Goal: Information Seeking & Learning: Compare options

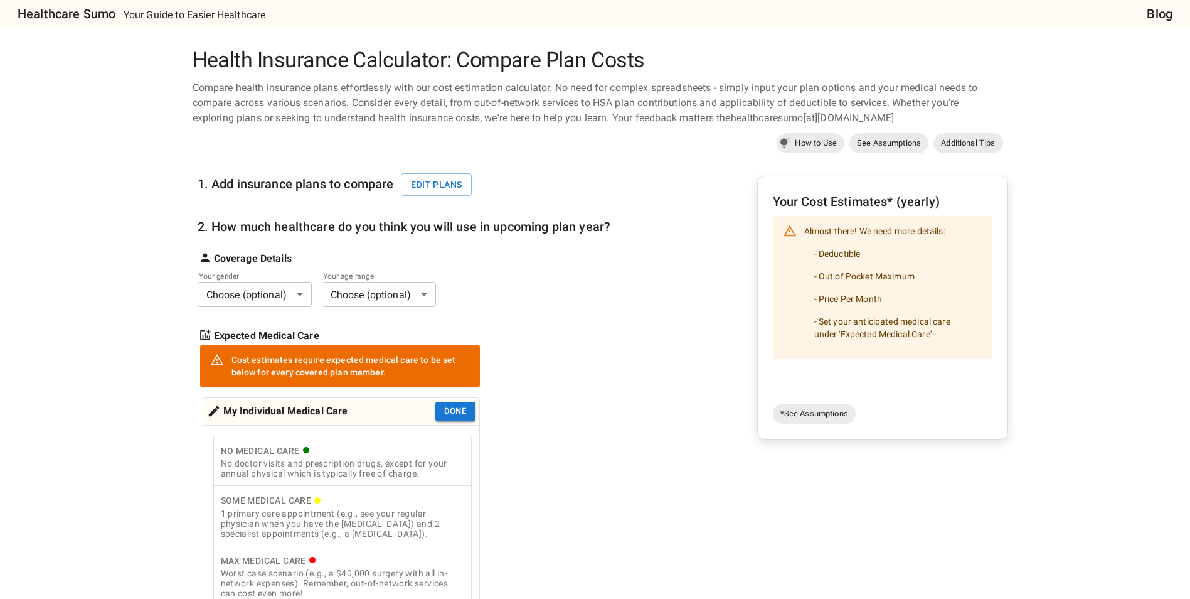
click at [238, 294] on body "Healthcare Sumo Your Guide to Easier Healthcare Blog Health Insurance Calculato…" at bounding box center [595, 583] width 1190 height 1166
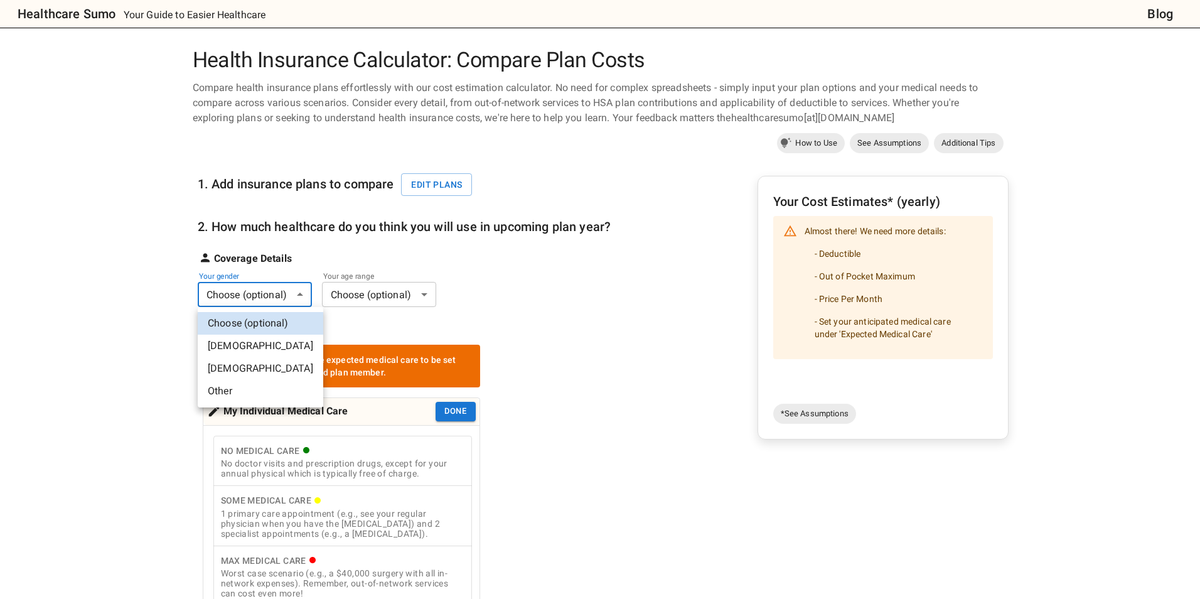
click at [233, 347] on li "[DEMOGRAPHIC_DATA]" at bounding box center [260, 345] width 125 height 23
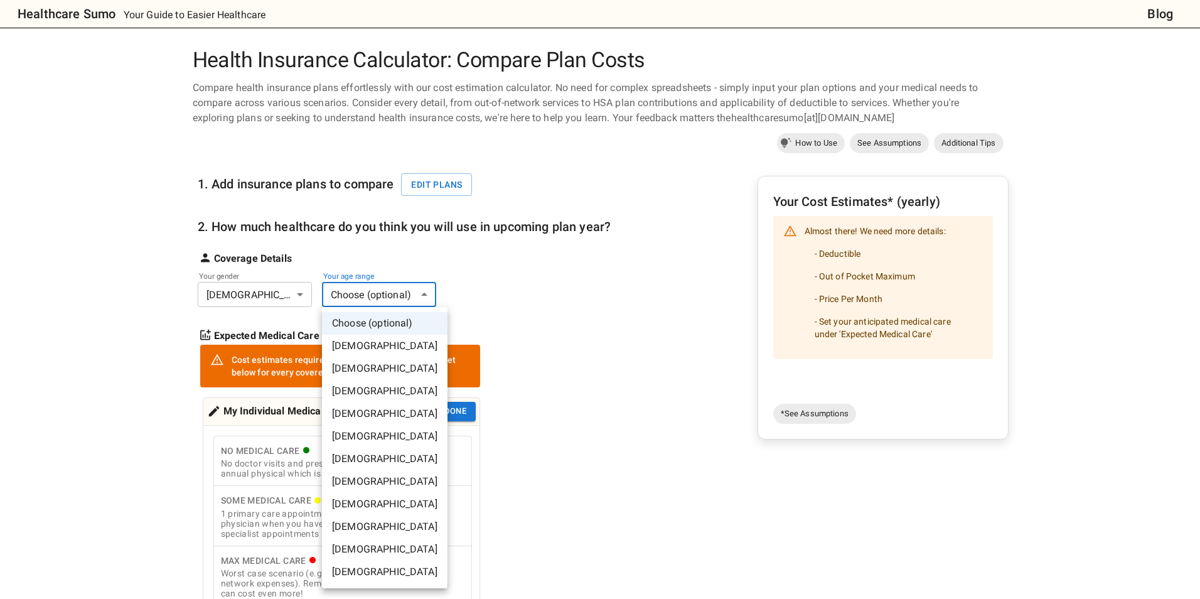
click at [363, 298] on body "Healthcare Sumo Your Guide to Easier Healthcare Blog Health Insurance Calculato…" at bounding box center [600, 583] width 1200 height 1166
click at [377, 454] on li "[DEMOGRAPHIC_DATA]" at bounding box center [384, 458] width 125 height 23
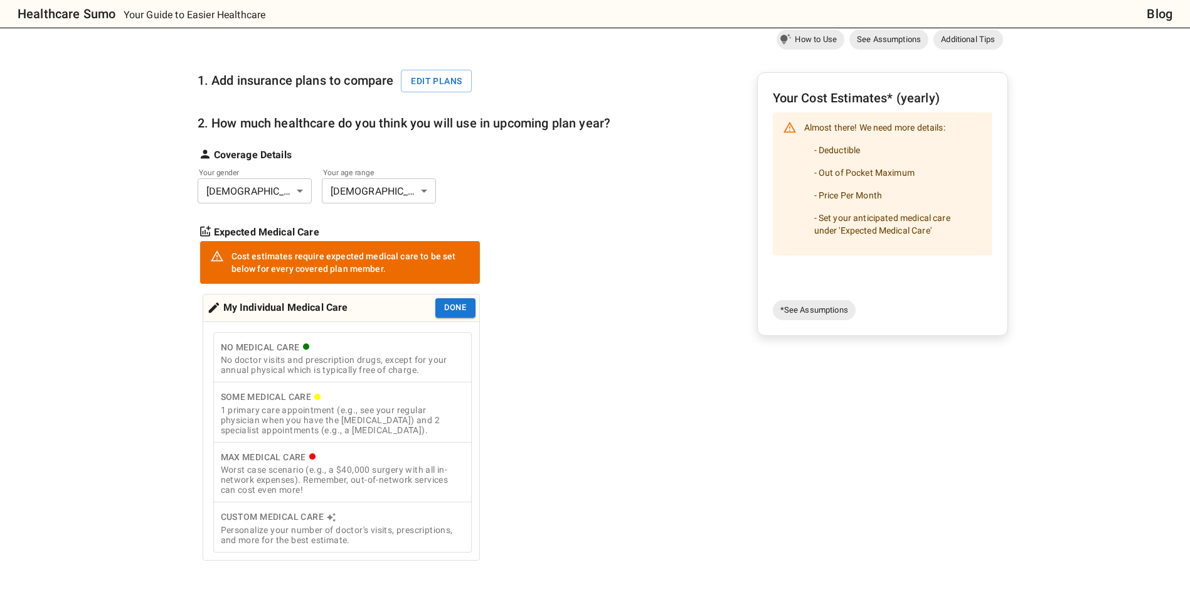
scroll to position [125, 0]
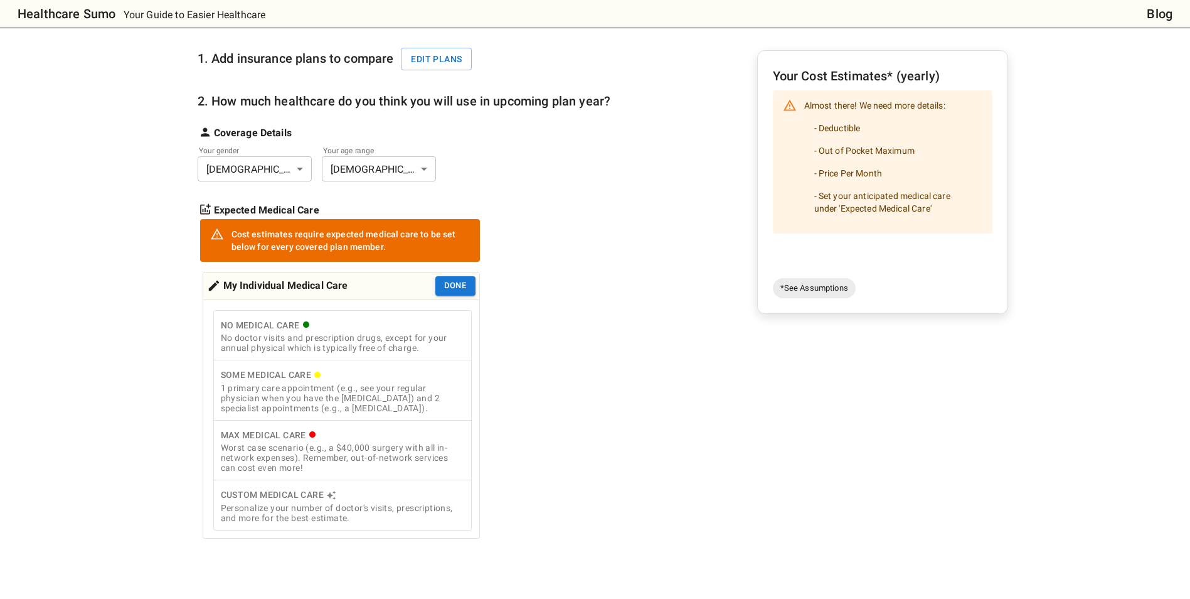
click at [352, 331] on div "No Medical Care" at bounding box center [342, 325] width 243 height 16
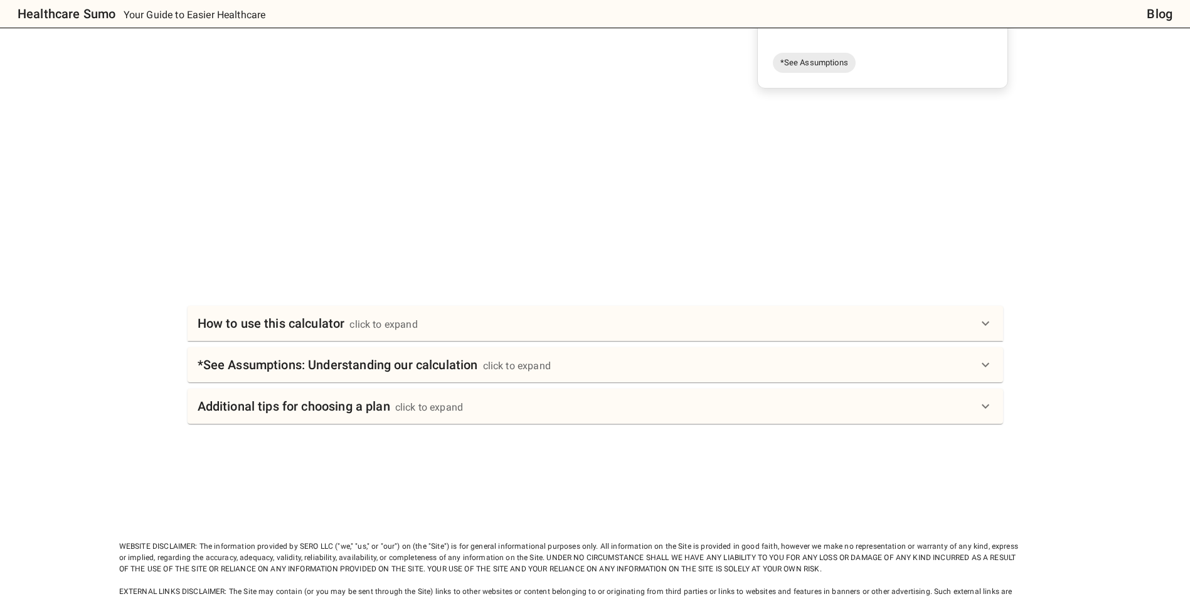
scroll to position [376, 0]
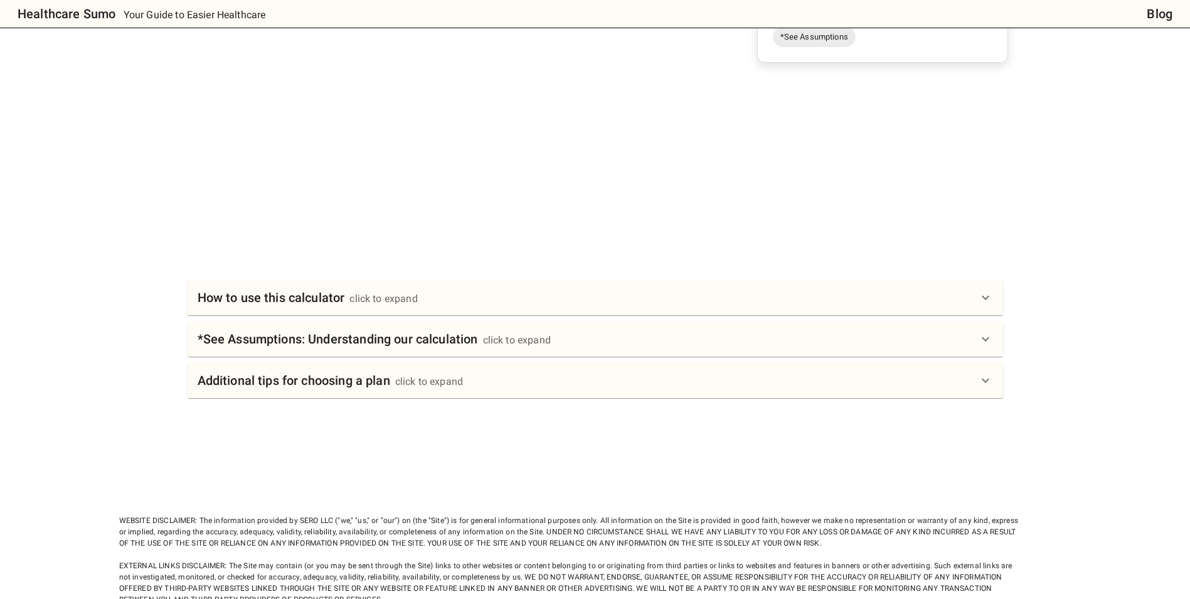
click at [275, 300] on h6 "How to use this calculator" at bounding box center [271, 297] width 147 height 20
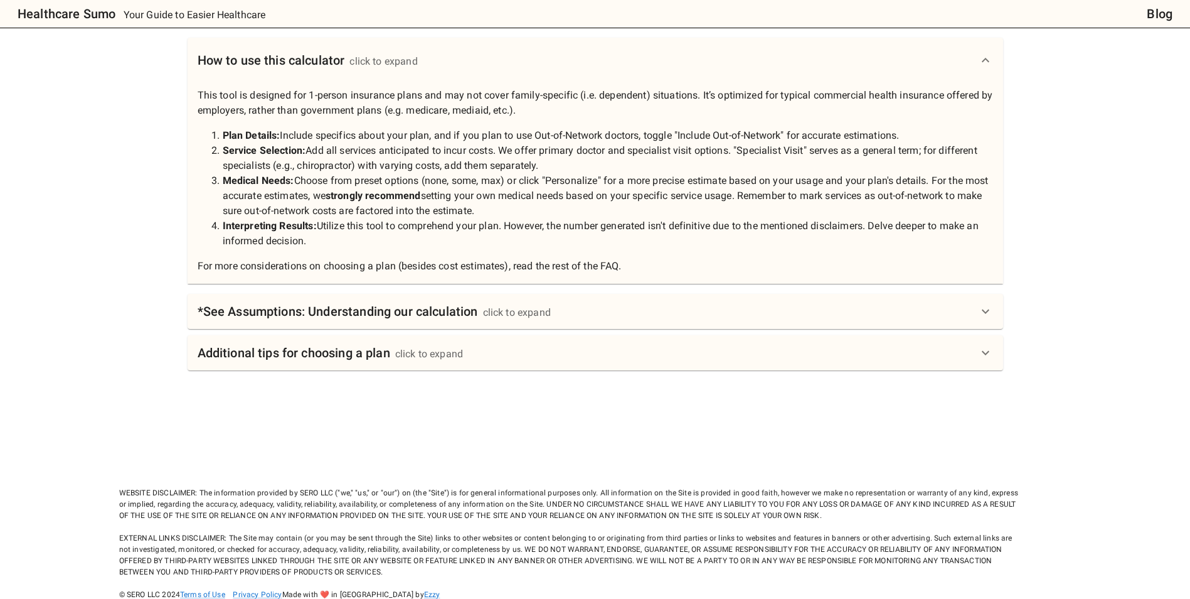
scroll to position [651, 0]
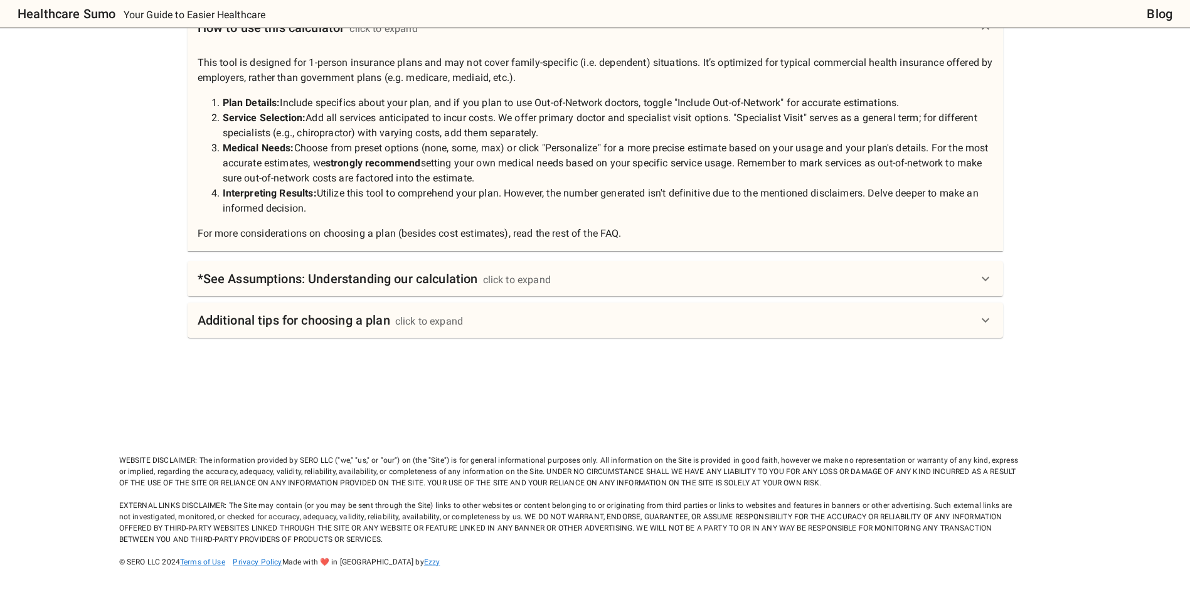
click at [291, 283] on h6 "*See Assumptions: Understanding our calculation" at bounding box center [338, 279] width 280 height 20
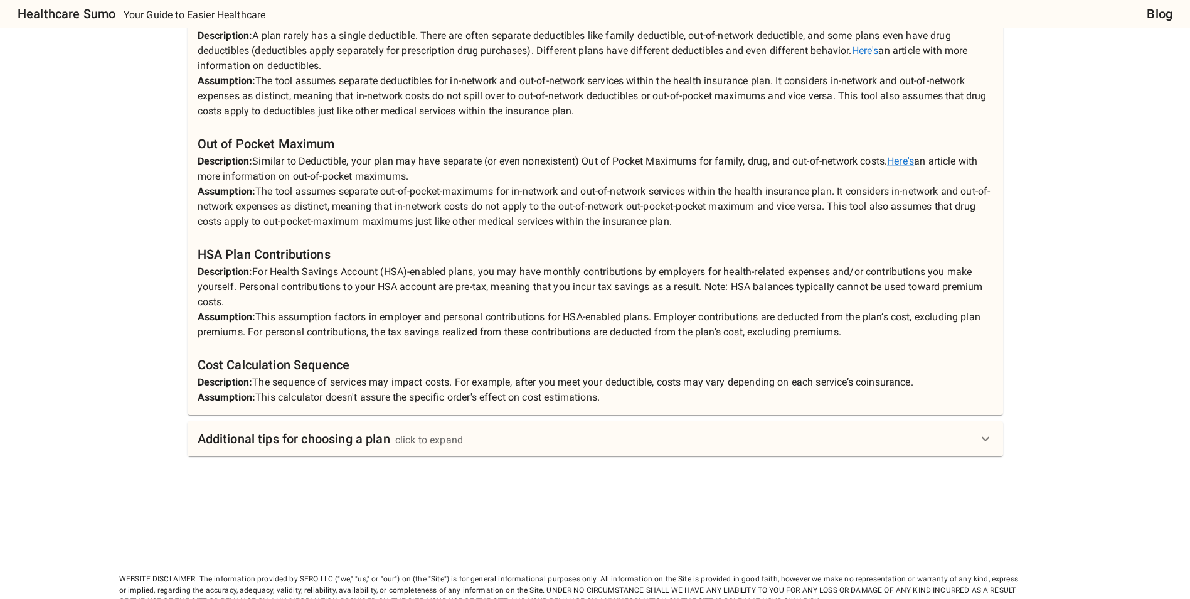
scroll to position [1153, 0]
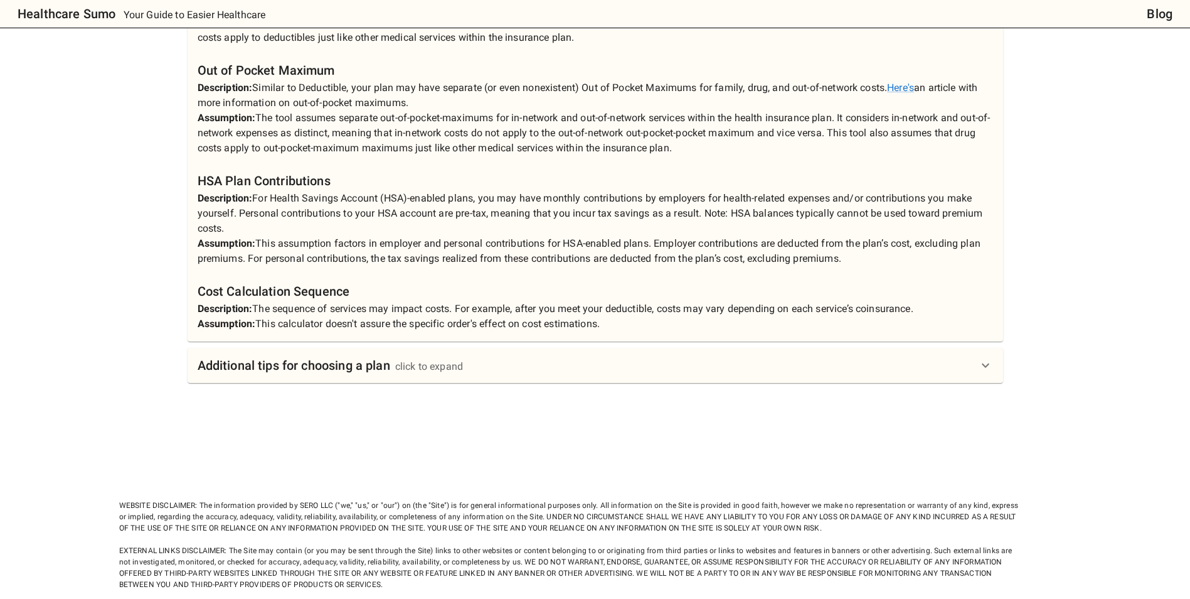
click at [278, 368] on h6 "Additional tips for choosing a plan" at bounding box center [294, 365] width 193 height 20
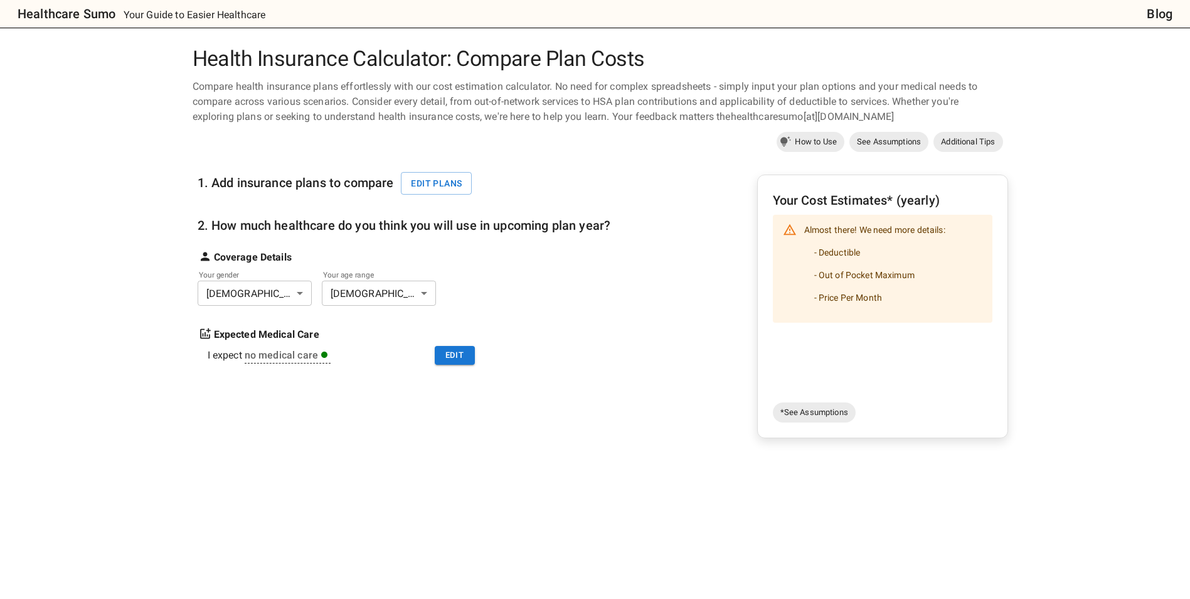
scroll to position [0, 0]
click at [831, 259] on li "- Deductible" at bounding box center [874, 253] width 141 height 23
click at [812, 413] on span "*See Assumptions" at bounding box center [814, 413] width 83 height 13
click at [430, 187] on button "Edit plans" at bounding box center [436, 184] width 71 height 23
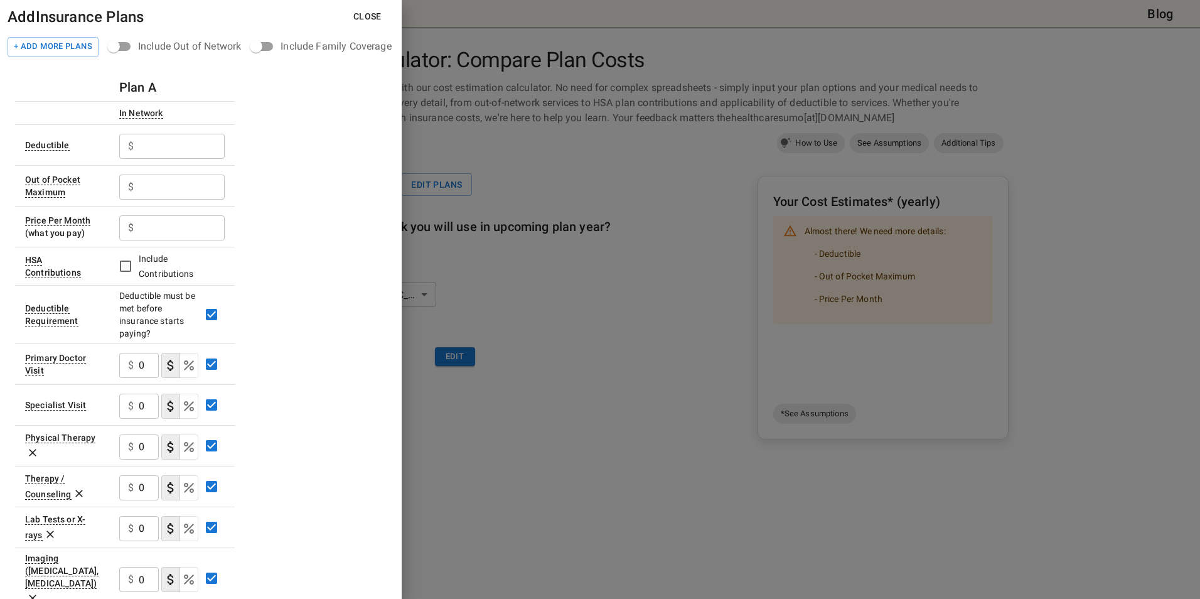
click at [297, 48] on div "Include Family Coverage" at bounding box center [335, 46] width 110 height 15
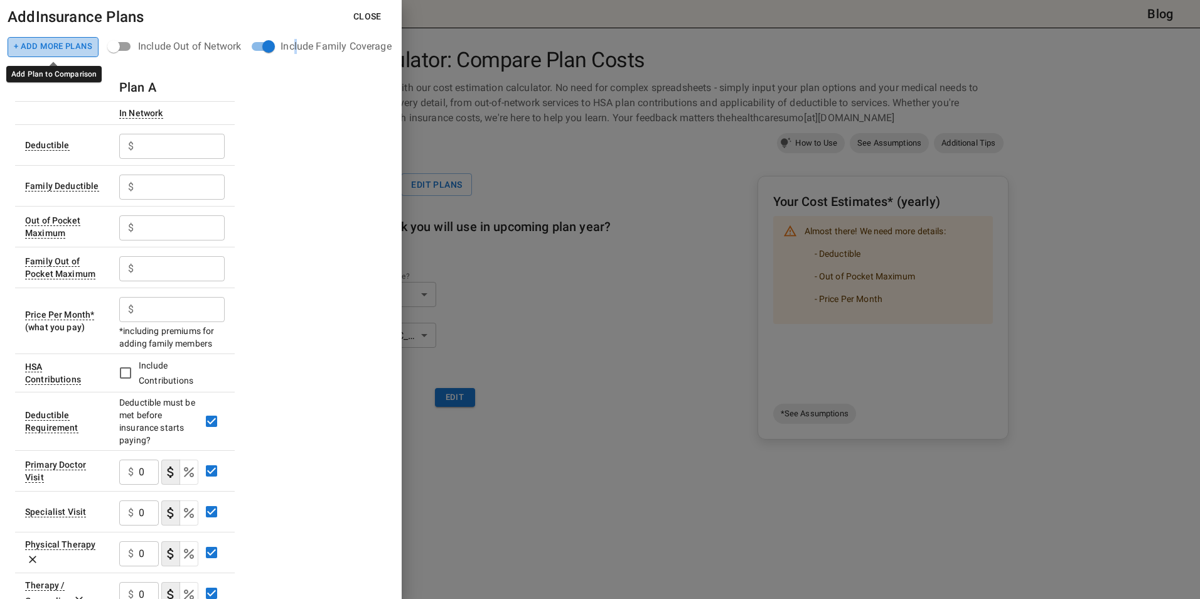
click at [58, 49] on button "+ Add More Plans" at bounding box center [53, 47] width 91 height 20
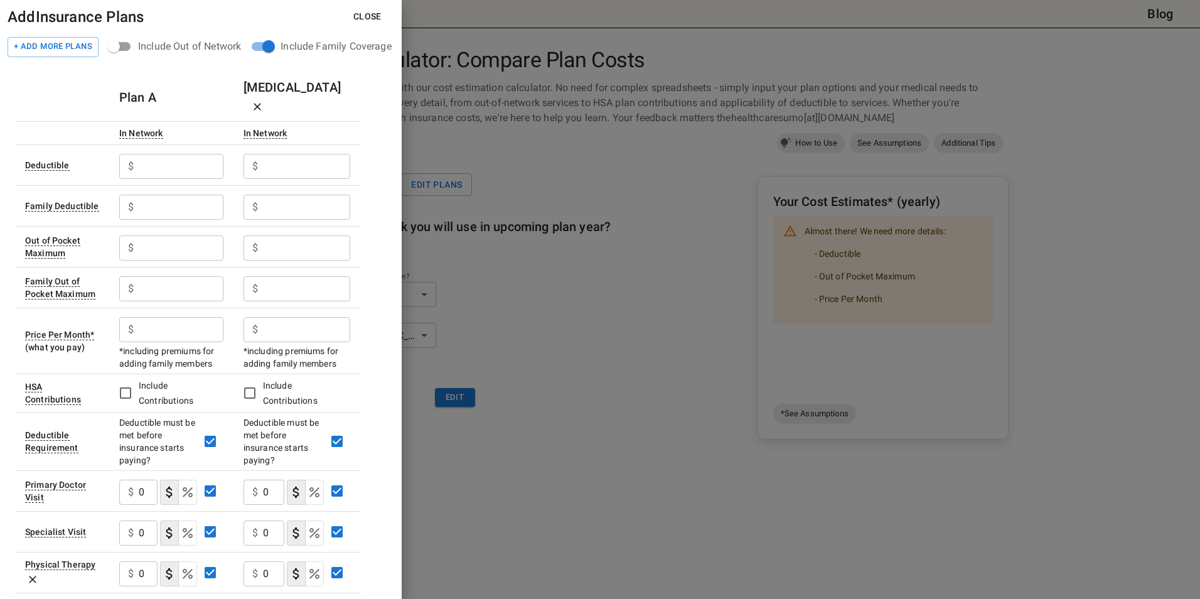
click at [379, 80] on div "Plan A [MEDICAL_DATA] In Network In Network Deductible $ ​ $ ​ Family Deductibl…" at bounding box center [200, 608] width 371 height 1070
click at [366, 13] on button "Close" at bounding box center [367, 16] width 48 height 23
